Goal: Use online tool/utility

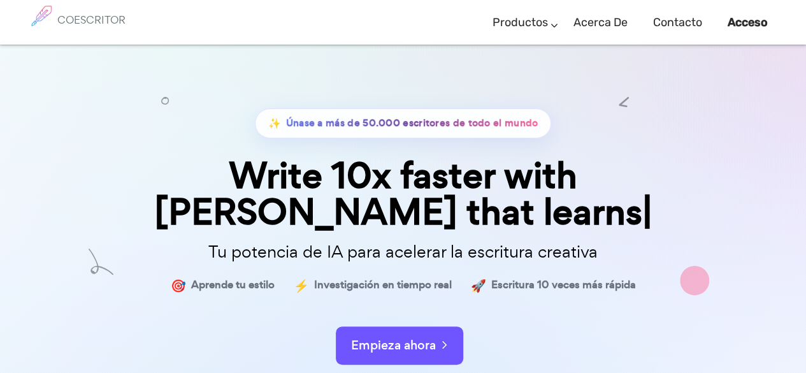
click at [389, 309] on div "Empieza ahora" at bounding box center [403, 334] width 637 height 54
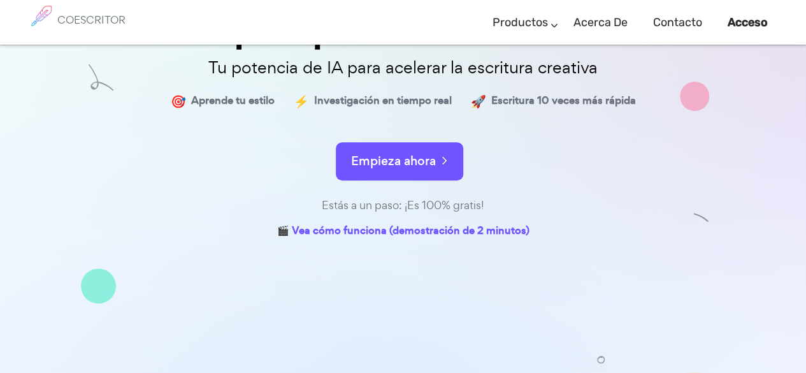
scroll to position [125, 0]
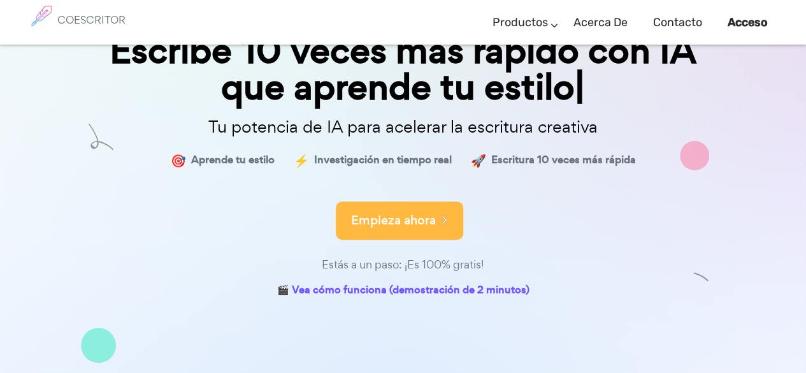
click at [388, 217] on font "Empieza ahora" at bounding box center [393, 220] width 85 height 17
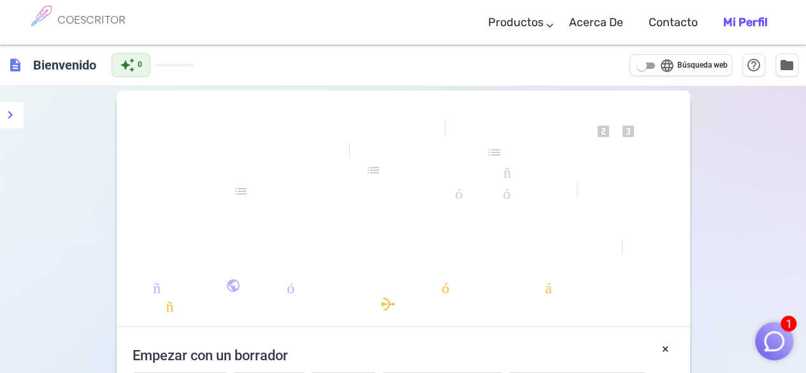
click at [243, 213] on font "formato_alinear_a_la_izquierda" at bounding box center [407, 209] width 459 height 15
click at [242, 181] on div "formato_negrita formato_cursiva formato_subrayado se ve_uno looks_two looks_3 f…" at bounding box center [404, 214] width 574 height 225
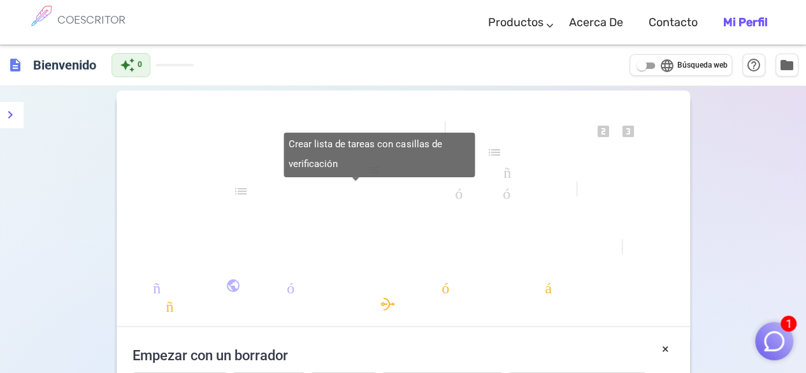
click at [239, 187] on font "lista de verificación" at bounding box center [355, 191] width 245 height 15
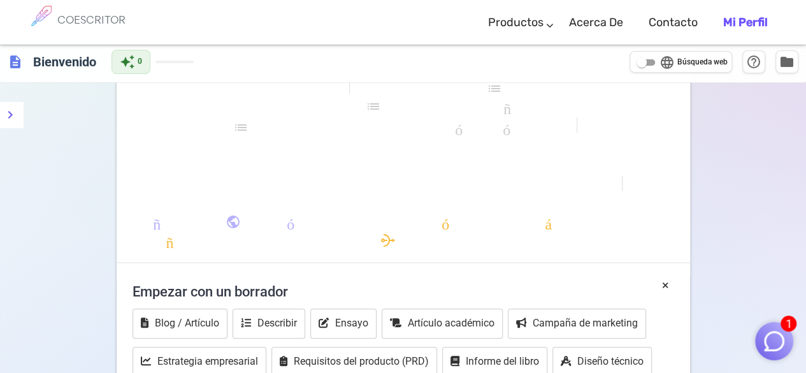
scroll to position [64, 0]
click at [257, 326] on font "Describir" at bounding box center [277, 323] width 40 height 12
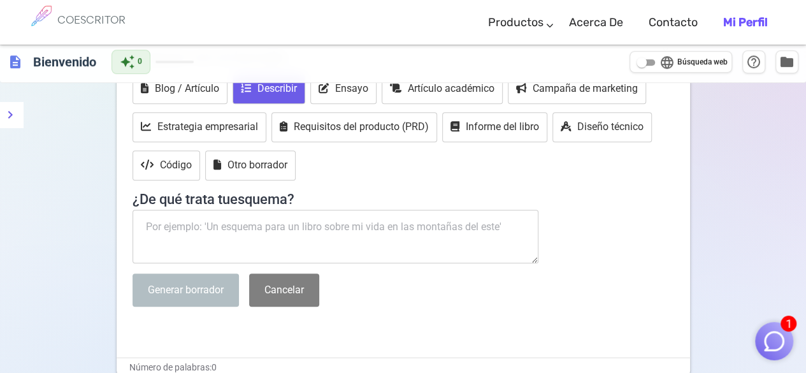
scroll to position [319, 0]
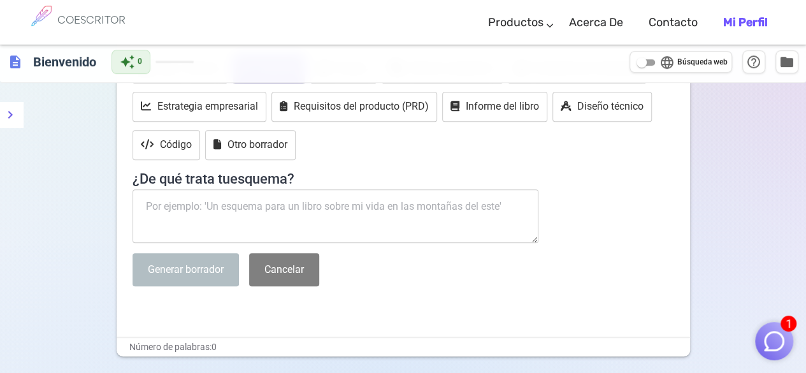
click at [246, 210] on textarea at bounding box center [336, 216] width 407 height 54
click at [219, 205] on textarea at bounding box center [336, 216] width 407 height 54
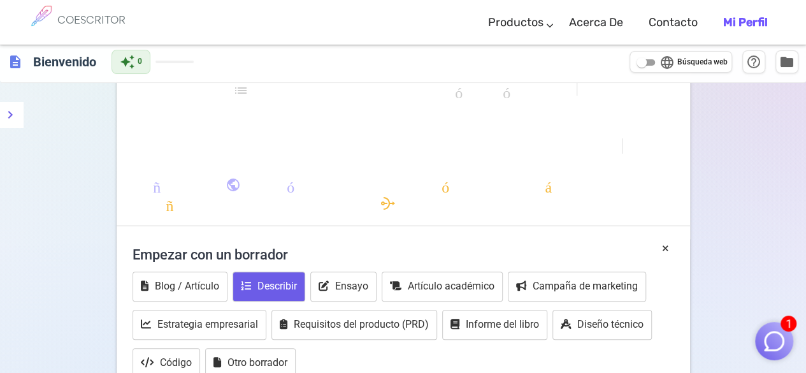
scroll to position [0, 0]
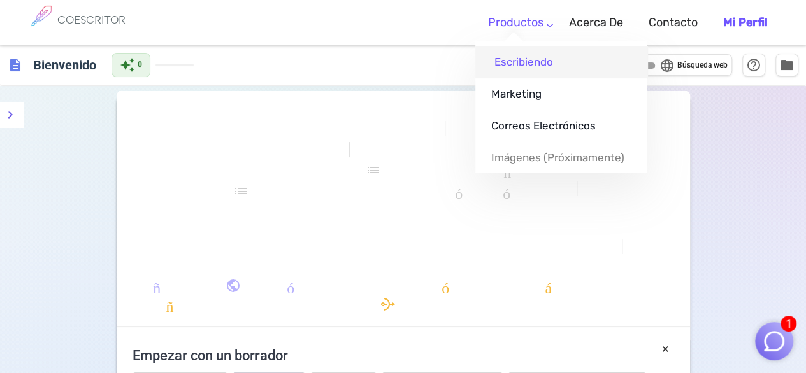
click at [505, 55] on link "Escribiendo" at bounding box center [561, 62] width 172 height 32
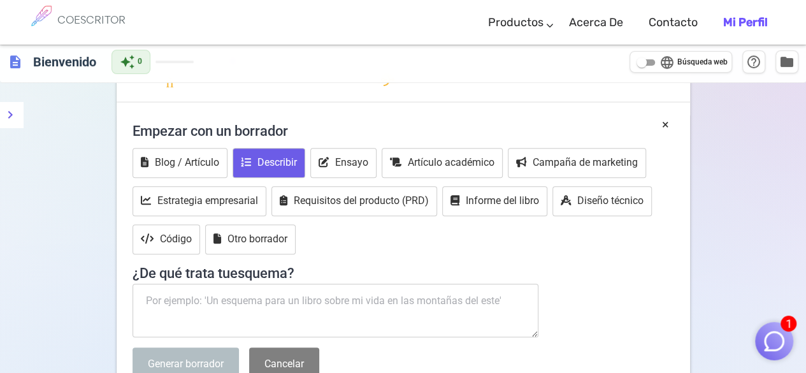
scroll to position [201, 0]
